Goal: Task Accomplishment & Management: Manage account settings

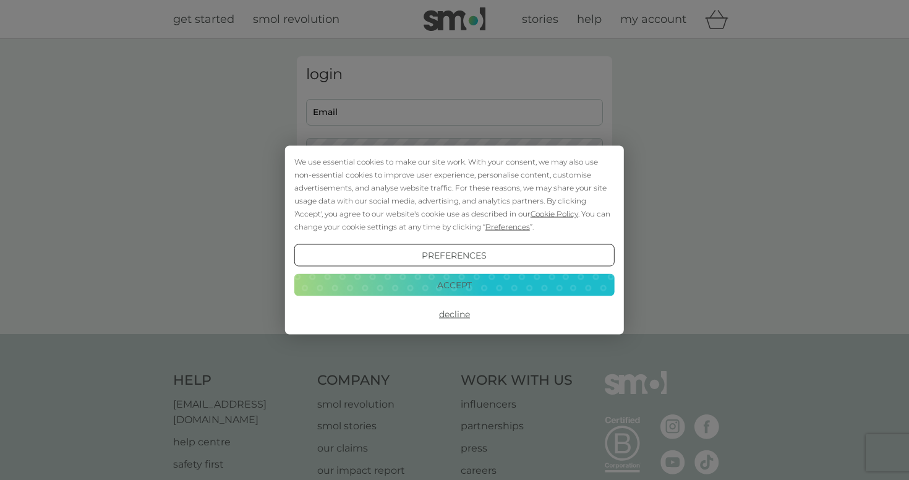
type input "[EMAIL_ADDRESS][DOMAIN_NAME]"
click at [391, 278] on button "Accept" at bounding box center [454, 284] width 320 height 22
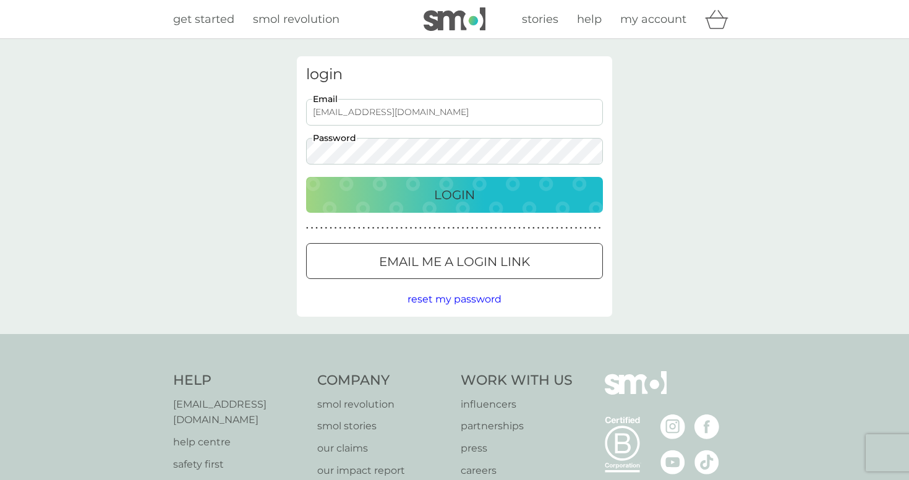
click at [393, 197] on div "Login" at bounding box center [454, 195] width 272 height 20
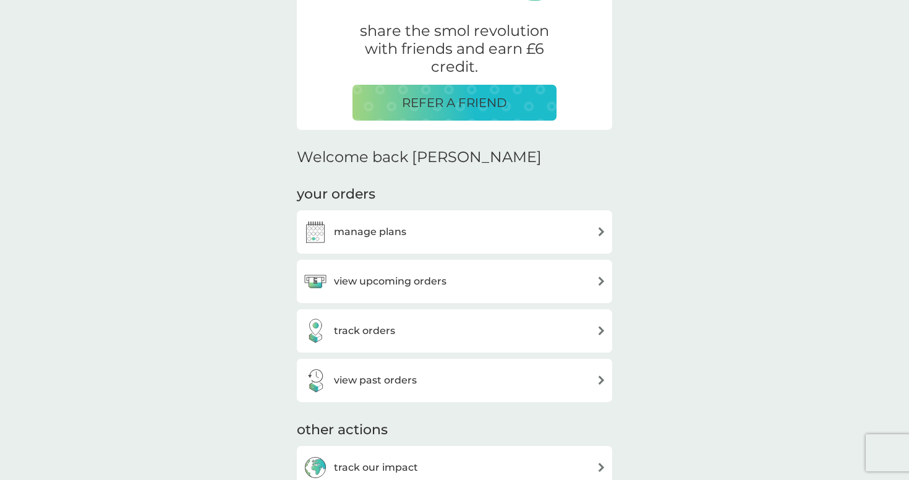
scroll to position [231, 0]
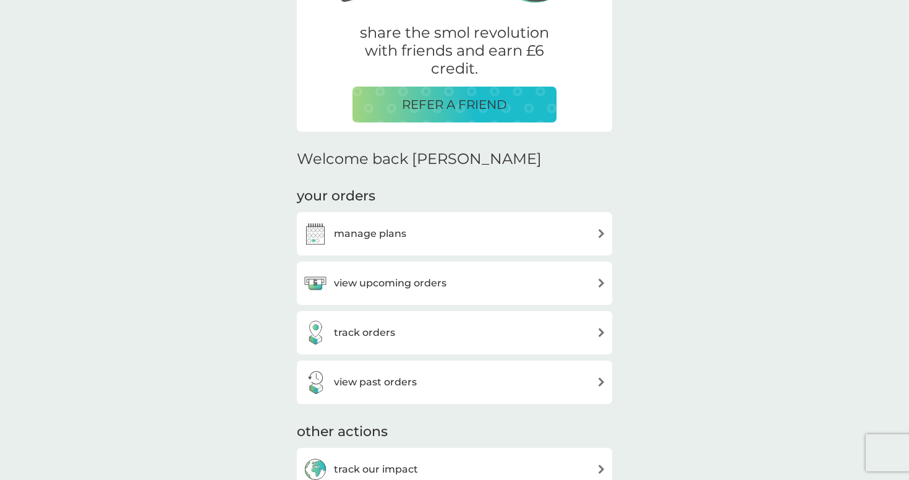
click at [456, 237] on div "manage plans" at bounding box center [454, 233] width 303 height 25
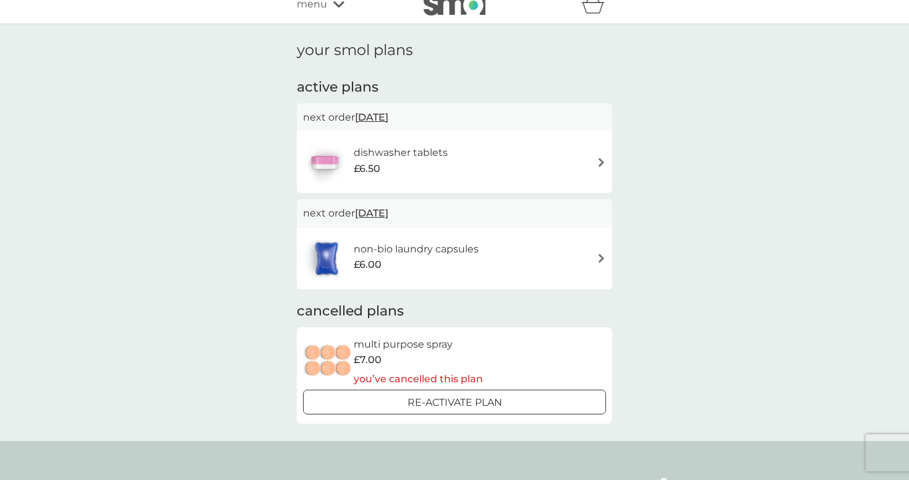
scroll to position [17, 0]
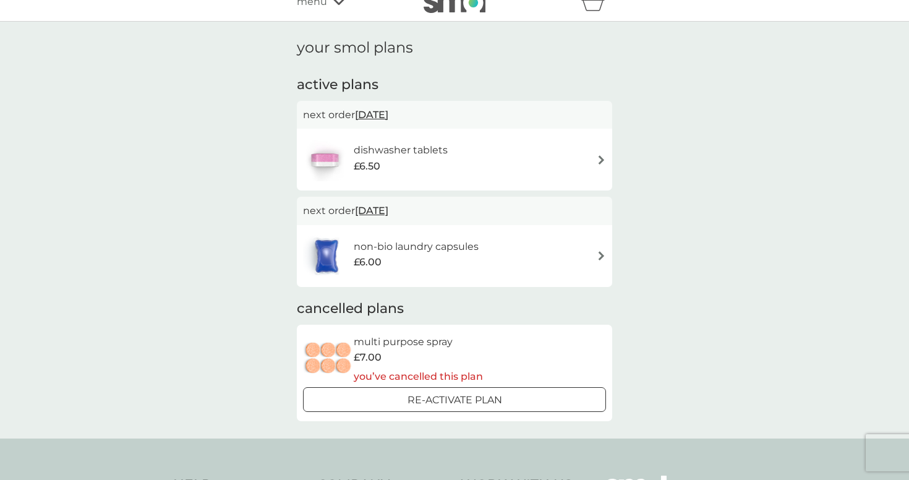
click at [488, 158] on div "dishwasher tablets £6.50" at bounding box center [454, 159] width 303 height 43
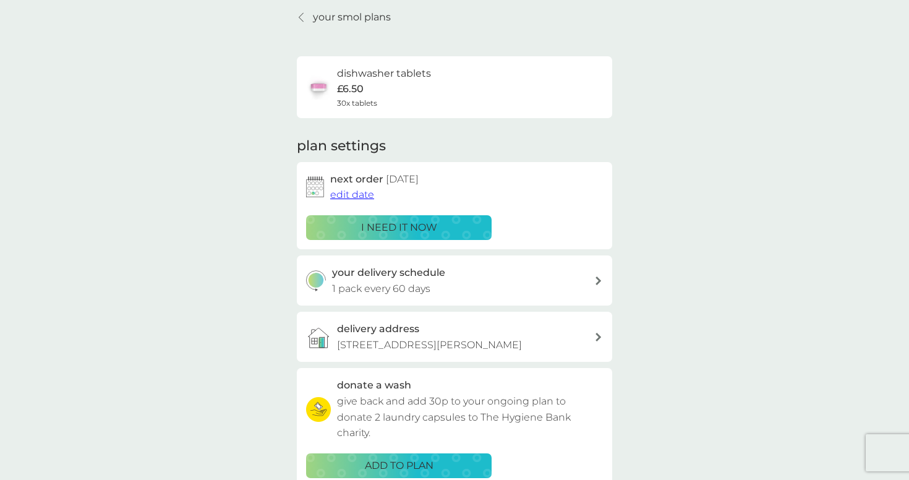
scroll to position [48, 0]
click at [367, 199] on span "edit date" at bounding box center [352, 194] width 44 height 12
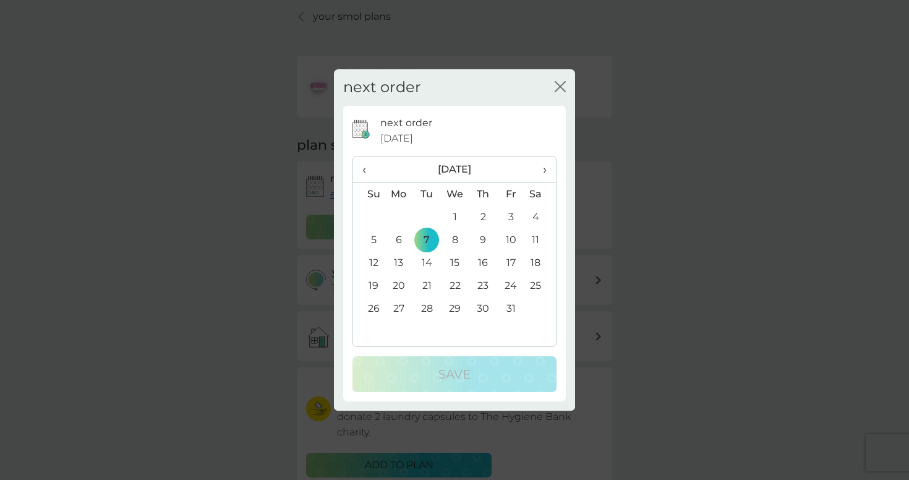
click at [359, 166] on th "‹" at bounding box center [369, 169] width 32 height 27
click at [429, 238] on td "9" at bounding box center [427, 240] width 28 height 23
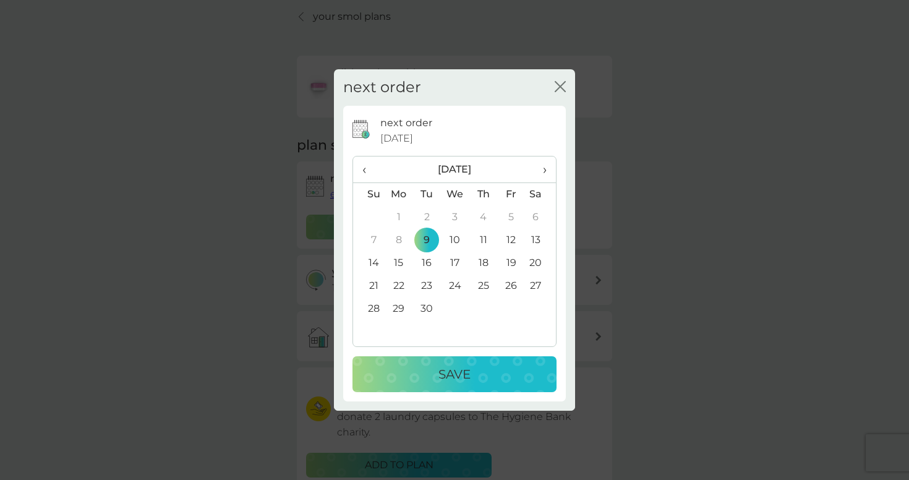
click at [448, 369] on p "Save" at bounding box center [454, 374] width 32 height 20
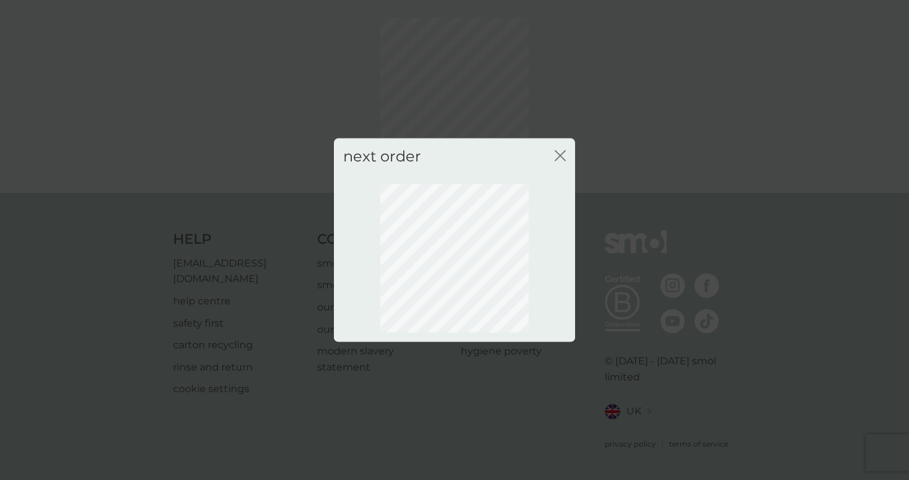
scroll to position [38, 0]
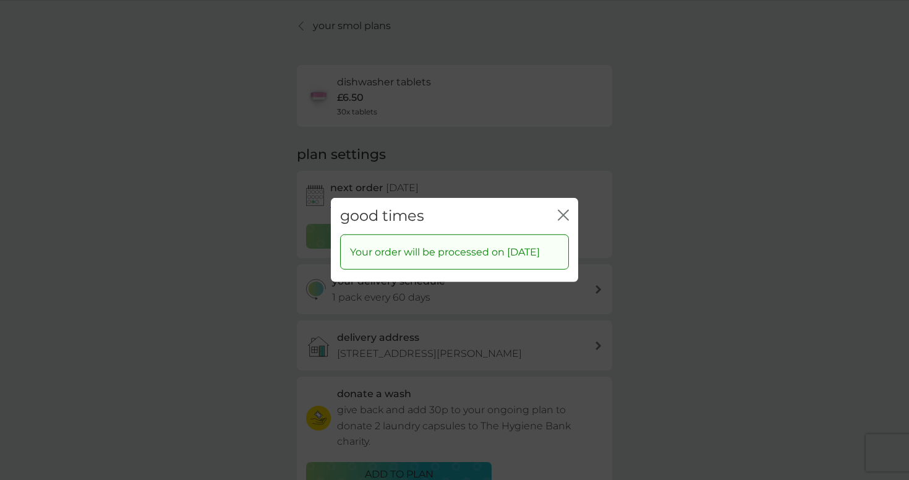
click at [220, 252] on div "good times close Your order will be processed on [DATE]" at bounding box center [454, 240] width 909 height 480
